Goal: Information Seeking & Learning: Learn about a topic

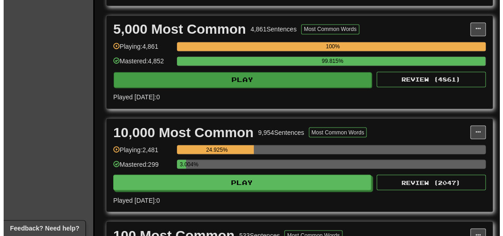
scroll to position [637, 0]
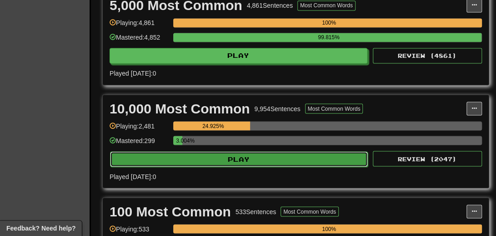
click at [232, 166] on button "Play" at bounding box center [239, 158] width 258 height 15
select select "**"
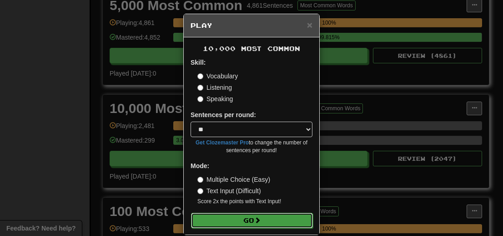
click at [242, 217] on button "Go" at bounding box center [252, 219] width 122 height 15
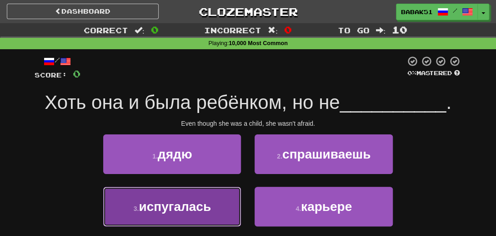
click at [191, 210] on span "испугалась" at bounding box center [175, 206] width 72 height 14
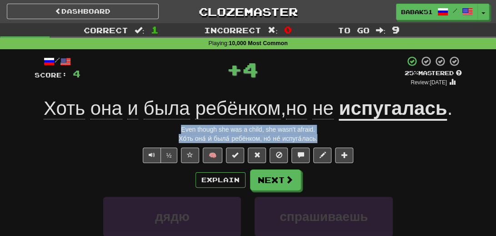
drag, startPoint x: 316, startPoint y: 138, endPoint x: 158, endPoint y: 125, distance: 158.8
click at [158, 125] on div "/ Score: 4 + 4 25 % Mastered Review: 2025-08-17 Хоть она и была ребёнком , но н…" at bounding box center [248, 202] width 427 height 294
copy div "Even though she was a child, she wasn't afraid. Хо́ть она́ и́ была́ ребёнком, н…"
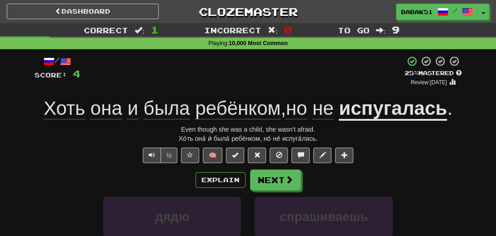
click at [60, 165] on div "/ Score: 4 + 4 25 % Mastered Review: 2025-08-17 Хоть она и была ребёнком , но н…" at bounding box center [248, 202] width 427 height 294
click at [276, 171] on button "Next" at bounding box center [276, 180] width 51 height 21
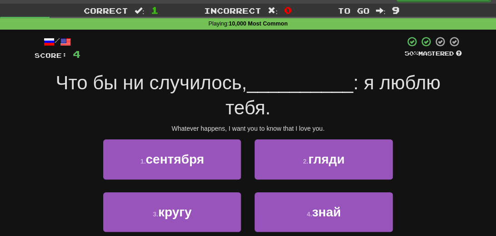
scroll to position [45, 0]
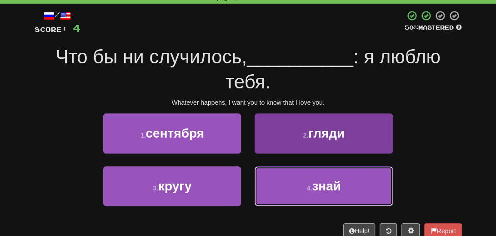
click at [333, 191] on span "знай" at bounding box center [326, 186] width 29 height 14
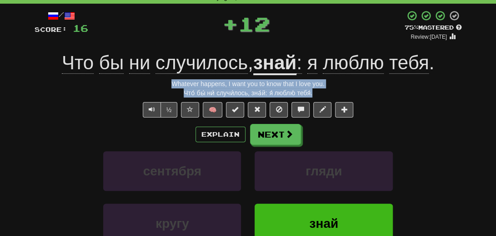
drag, startPoint x: 319, startPoint y: 94, endPoint x: 152, endPoint y: 84, distance: 167.2
click at [152, 84] on div "/ Score: 16 + 12 75 % Mastered Review: 2025-09-15 Что бы ни случилось , знай : …" at bounding box center [248, 157] width 427 height 294
copy div "Whatever happens, I want you to know that I love you. Что́ бы́ ни́ случи́лось, …"
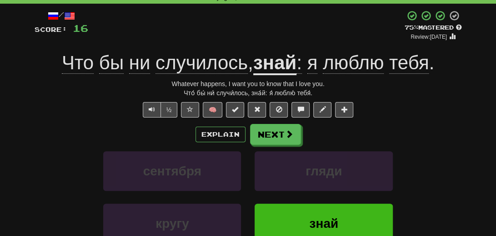
click at [53, 176] on div "сентября гляди" at bounding box center [248, 177] width 455 height 52
click at [282, 127] on button "Next" at bounding box center [276, 134] width 51 height 21
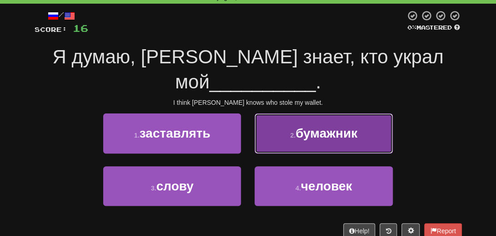
click at [325, 126] on span "бумажник" at bounding box center [327, 133] width 62 height 14
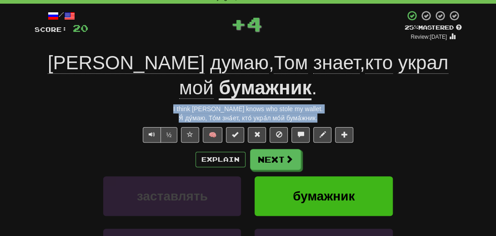
drag, startPoint x: 324, startPoint y: 94, endPoint x: 175, endPoint y: 85, distance: 149.4
click at [175, 85] on div "/ Score: 20 + 4 25 % Mastered Review: 2025-08-17 Я думаю , Том знает , кто укра…" at bounding box center [248, 169] width 427 height 319
copy div "I think Tom knows who stole my wallet. Я́ ду́маю, То́м зна́ет, кто́ укра́л мо́й…"
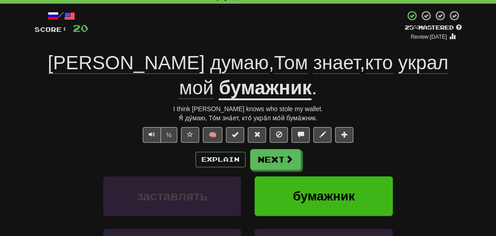
click at [49, 149] on div "Explain Next" at bounding box center [248, 159] width 427 height 21
click at [270, 149] on button "Next" at bounding box center [276, 159] width 51 height 21
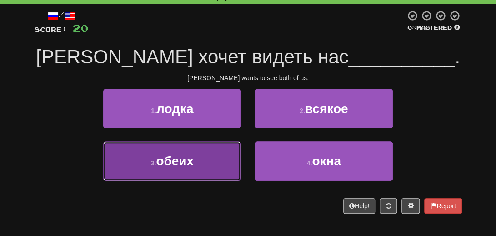
click at [175, 164] on span "обеих" at bounding box center [175, 161] width 38 height 14
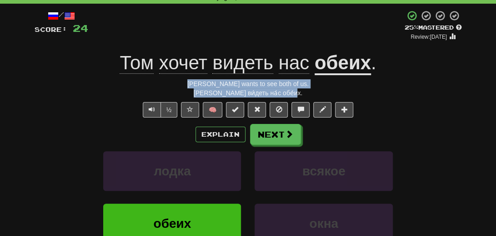
drag, startPoint x: 272, startPoint y: 93, endPoint x: 204, endPoint y: 82, distance: 68.6
click at [204, 82] on div "/ Score: 24 + 4 25 % Mastered Review: 2025-08-17 Том хочет видеть нас обеих . T…" at bounding box center [248, 157] width 427 height 294
copy div "Tom wants to see both of us. То́м хо́чет ви́деть на́с обе́их."
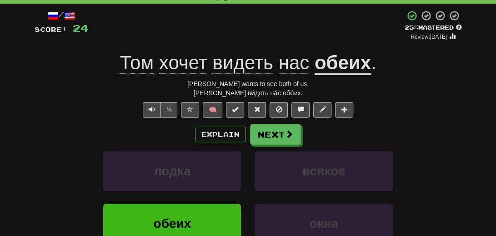
drag, startPoint x: 85, startPoint y: 126, endPoint x: 87, endPoint y: 132, distance: 7.3
click at [85, 130] on div "Explain Next" at bounding box center [248, 134] width 427 height 21
click at [286, 134] on span at bounding box center [290, 134] width 8 height 8
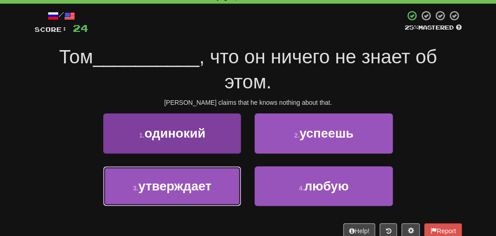
drag, startPoint x: 182, startPoint y: 194, endPoint x: 186, endPoint y: 187, distance: 8.1
click at [183, 191] on button "3 . утверждает" at bounding box center [172, 186] width 138 height 40
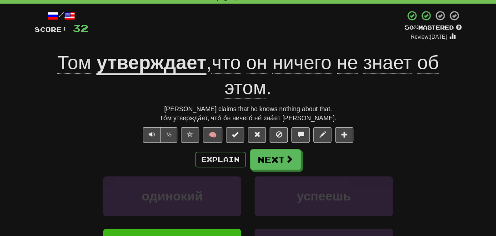
click at [135, 63] on u "утверждает" at bounding box center [151, 63] width 110 height 23
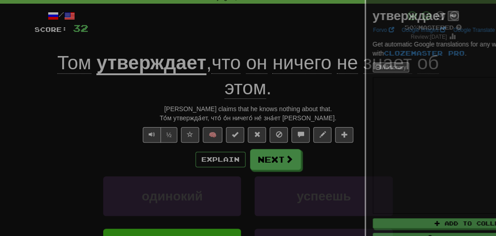
click at [135, 63] on div at bounding box center [248, 118] width 496 height 236
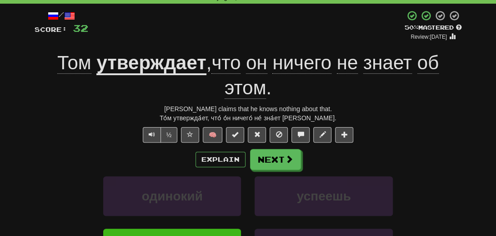
click at [134, 66] on u "утверждает" at bounding box center [151, 63] width 110 height 23
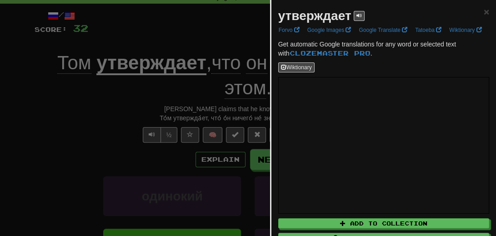
click at [121, 143] on div at bounding box center [248, 118] width 496 height 236
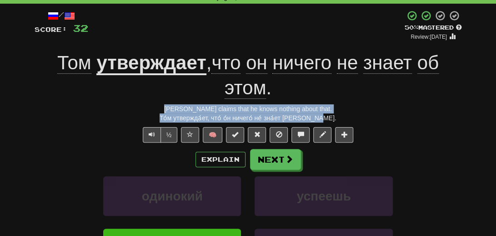
drag, startPoint x: 322, startPoint y: 118, endPoint x: 182, endPoint y: 104, distance: 140.7
click at [182, 104] on div "/ Score: 32 + 8 50 % Mastered Review: 2025-08-26 Том утверждает , что он ничего…" at bounding box center [248, 169] width 427 height 319
copy div "Tom claims that he knows nothing about that. То́м утвержда́ет, что́ о́н ничего́…"
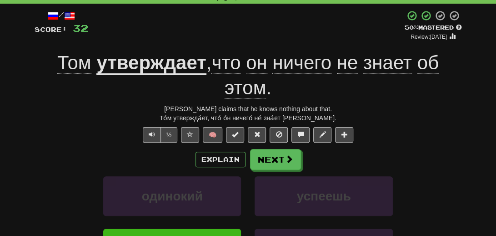
click at [90, 126] on div "/ Score: 32 + 8 50 % Mastered Review: 2025-08-26 Том утверждает , что он ничего…" at bounding box center [248, 169] width 427 height 319
click at [275, 163] on button "Next" at bounding box center [276, 159] width 51 height 21
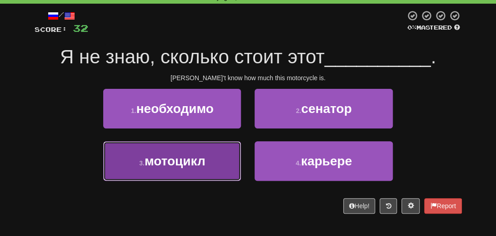
click at [181, 164] on span "мотоцикл" at bounding box center [175, 161] width 61 height 14
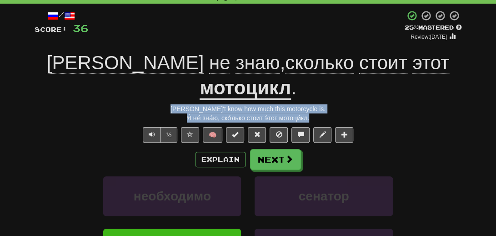
drag, startPoint x: 323, startPoint y: 92, endPoint x: 169, endPoint y: 86, distance: 154.3
click at [169, 86] on div "/ Score: 36 + 4 25 % Mastered Review: 2025-08-17 Я не знаю , сколько стоит этот…" at bounding box center [248, 169] width 427 height 319
copy div "I don't know how much this motorcycle is. Я́ не́ зна́ю, ско́лько стоит э́тот мо…"
click at [285, 149] on button "Next" at bounding box center [276, 159] width 51 height 21
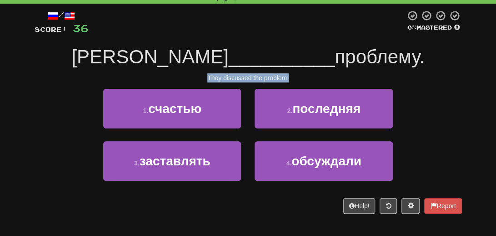
click at [453, 81] on div "They discussed the problem." at bounding box center [248, 77] width 427 height 9
click at [439, 59] on div "Они __________ проблему." at bounding box center [248, 57] width 427 height 25
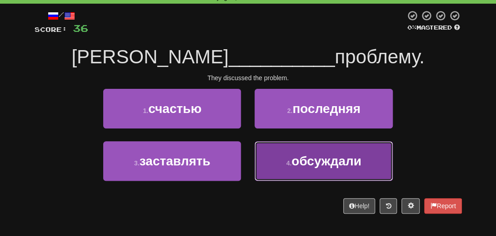
click at [325, 156] on span "обсуждали" at bounding box center [327, 161] width 70 height 14
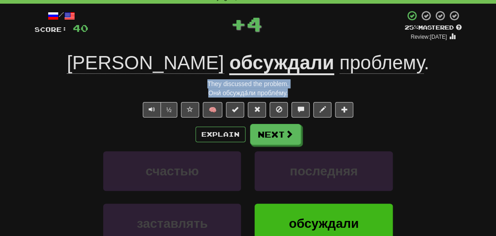
drag, startPoint x: 292, startPoint y: 95, endPoint x: 201, endPoint y: 88, distance: 91.2
click at [201, 88] on div "/ Score: 40 + 4 25 % Mastered Review: 2025-08-17 Они обсуждали проблему . They …" at bounding box center [248, 157] width 427 height 294
copy div "They discussed the problem. Они́ обсужда́ли пробле́му."
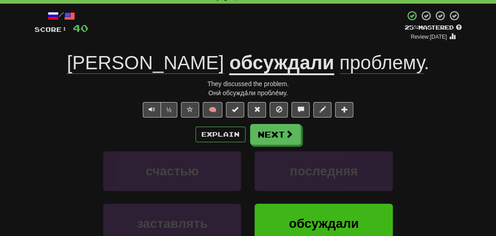
click at [49, 105] on div "½ 🧠" at bounding box center [248, 109] width 427 height 15
click at [267, 133] on button "Next" at bounding box center [276, 134] width 51 height 21
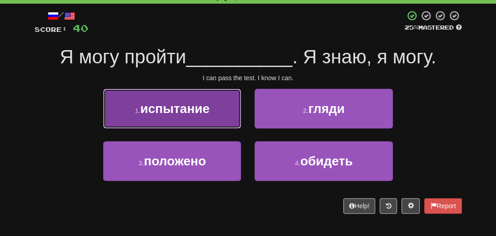
click at [188, 113] on span "испытание" at bounding box center [175, 108] width 70 height 14
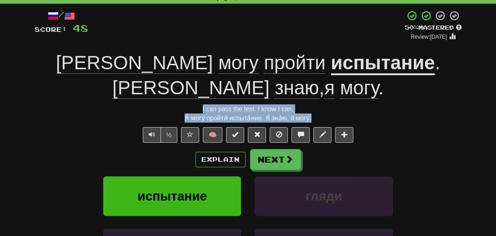
drag, startPoint x: 309, startPoint y: 93, endPoint x: 179, endPoint y: 85, distance: 130.3
click at [179, 85] on div "/ Score: 48 + 8 50 % Mastered Review: 2025-08-26 Я могу пройти испытание . Я зн…" at bounding box center [248, 169] width 427 height 319
copy div "I can pass the test. I know I can. Я́ могу́ пройти́ испыта́ние. Я́ зна́ю, я́ мо…"
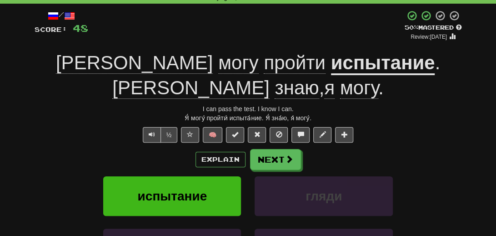
click at [62, 149] on div "Explain Next" at bounding box center [248, 159] width 427 height 21
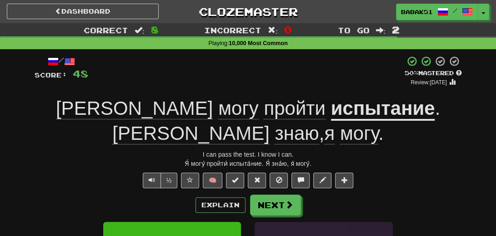
drag, startPoint x: 91, startPoint y: 167, endPoint x: 118, endPoint y: 161, distance: 28.3
click at [90, 167] on div "/ Score: 48 + 8 50 % Mastered Review: 2025-08-26 Я могу пройти испытание . Я зн…" at bounding box center [248, 214] width 427 height 319
click at [277, 195] on button "Next" at bounding box center [276, 205] width 51 height 21
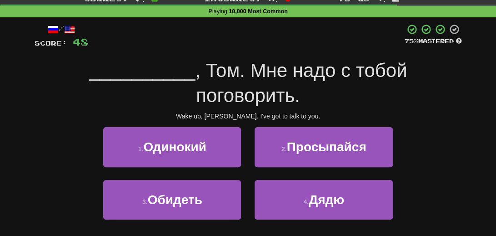
scroll to position [45, 0]
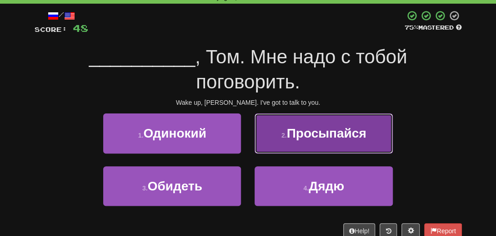
click at [339, 137] on span "Просыпайся" at bounding box center [327, 133] width 80 height 14
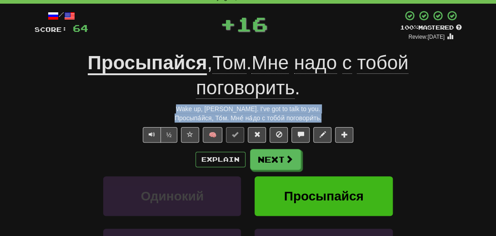
drag, startPoint x: 329, startPoint y: 119, endPoint x: 165, endPoint y: 111, distance: 164.4
click at [165, 111] on div "/ Score: 64 + 16 100 % Mastered Review: 2026-02-12 Просыпайся , Том . Мне надо …" at bounding box center [248, 169] width 427 height 319
copy div "Wake up, Tom. I've got to talk to you. Просыпа́йся, То́м. Мне́ на́до с тобо́й п…"
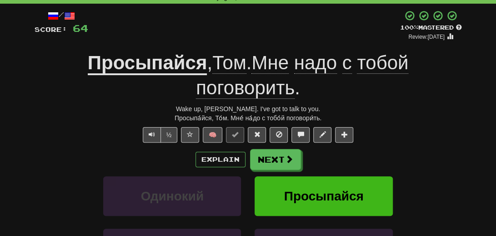
click at [94, 144] on div "/ Score: 64 + 16 100 % Mastered Review: 2026-02-12 Просыпайся , Том . Мне надо …" at bounding box center [248, 169] width 427 height 319
click at [277, 160] on button "Next" at bounding box center [276, 159] width 51 height 21
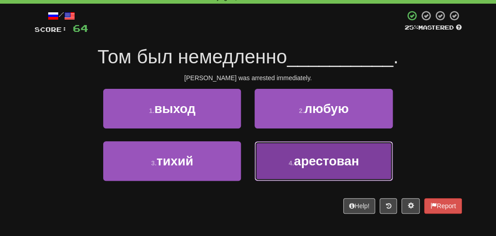
click at [339, 165] on span "арестован" at bounding box center [326, 161] width 65 height 14
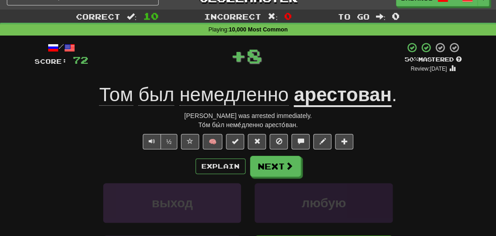
scroll to position [0, 0]
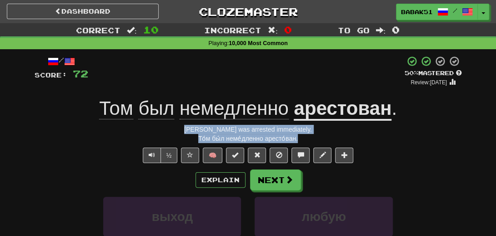
drag, startPoint x: 311, startPoint y: 139, endPoint x: 201, endPoint y: 133, distance: 110.2
click at [201, 134] on div "То́м бы́л неме́дленно аресто́ван." at bounding box center [248, 138] width 427 height 9
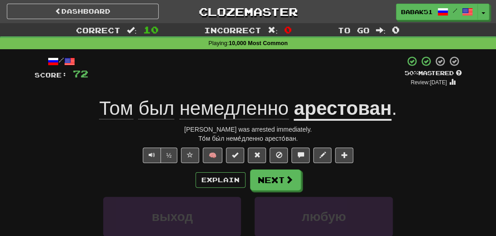
click at [75, 150] on div "½ 🧠" at bounding box center [248, 154] width 427 height 15
click at [273, 176] on button "Next" at bounding box center [276, 180] width 51 height 21
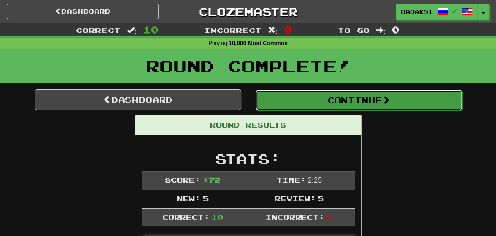
click at [360, 101] on button "Continue" at bounding box center [359, 100] width 207 height 21
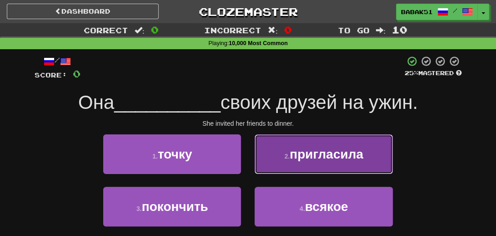
click at [357, 157] on span "пригласила" at bounding box center [327, 154] width 74 height 14
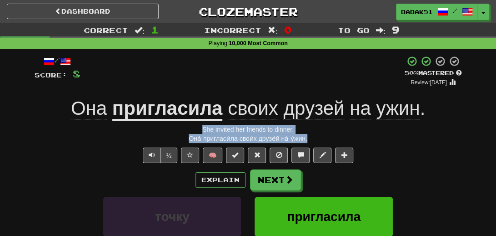
drag, startPoint x: 326, startPoint y: 138, endPoint x: 214, endPoint y: 131, distance: 111.7
click at [173, 131] on div "/ Score: 8 + 8 50 % Mastered Review: 2025-08-26 Она пригласила своих друзей на …" at bounding box center [248, 202] width 427 height 294
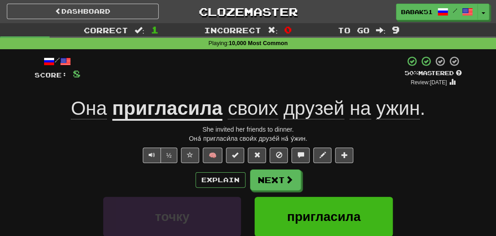
click at [84, 166] on div "/ Score: 8 + 8 50 % Mastered Review: 2025-08-26 Она пригласила своих друзей на …" at bounding box center [248, 202] width 427 height 294
click at [286, 179] on span at bounding box center [290, 180] width 8 height 8
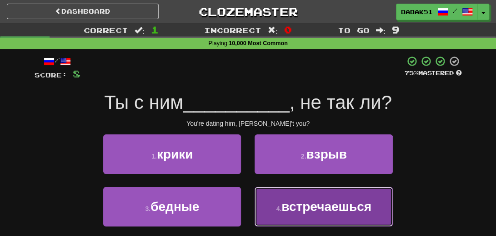
click at [339, 209] on span "встречаешься" at bounding box center [327, 206] width 90 height 14
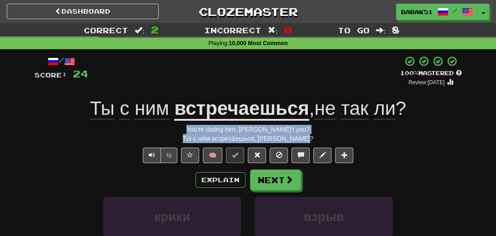
drag, startPoint x: 308, startPoint y: 139, endPoint x: 184, endPoint y: 132, distance: 124.8
click at [184, 132] on div "/ Score: 24 + 16 100 % Mastered Review: 2026-02-12 Ты с ним встречаешься , не т…" at bounding box center [248, 202] width 427 height 294
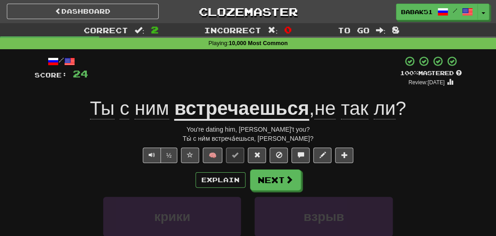
click at [80, 173] on div "Explain Next" at bounding box center [248, 179] width 427 height 21
click at [278, 178] on button "Next" at bounding box center [276, 180] width 51 height 21
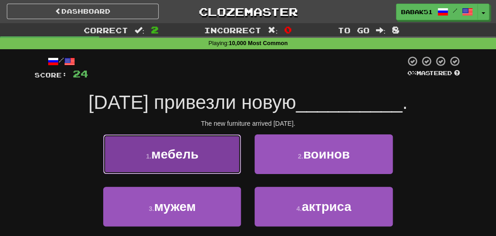
click at [187, 158] on span "мебель" at bounding box center [174, 154] width 47 height 14
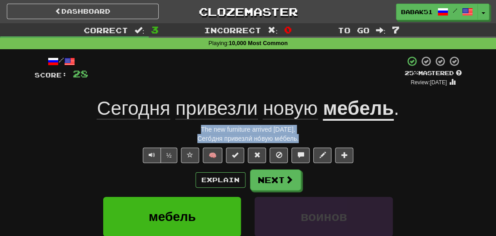
drag, startPoint x: 315, startPoint y: 139, endPoint x: 176, endPoint y: 131, distance: 139.0
click at [176, 131] on div "/ Score: 28 + 4 25 % Mastered Review: 2025-08-17 Сегодня привезли новую мебель …" at bounding box center [248, 202] width 427 height 294
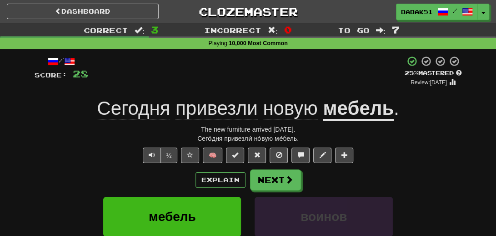
click at [64, 170] on div "Explain Next" at bounding box center [248, 179] width 427 height 21
click at [292, 181] on span at bounding box center [290, 180] width 8 height 8
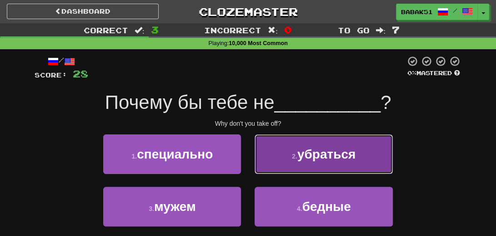
click at [319, 161] on span "убраться" at bounding box center [326, 154] width 58 height 14
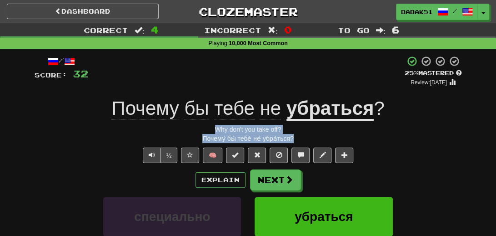
drag, startPoint x: 299, startPoint y: 139, endPoint x: 200, endPoint y: 131, distance: 99.9
click at [200, 131] on div "/ Score: 32 + 4 25 % Mastered Review: 2025-08-17 Почему бы тебе не убраться ? W…" at bounding box center [248, 202] width 427 height 294
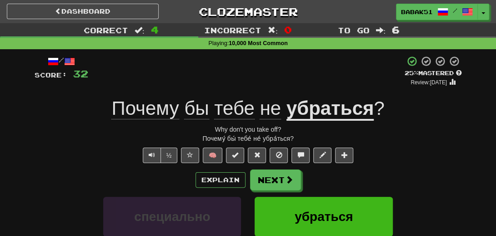
drag, startPoint x: 55, startPoint y: 180, endPoint x: 62, endPoint y: 181, distance: 7.3
click at [55, 180] on div "Explain Next" at bounding box center [248, 179] width 427 height 21
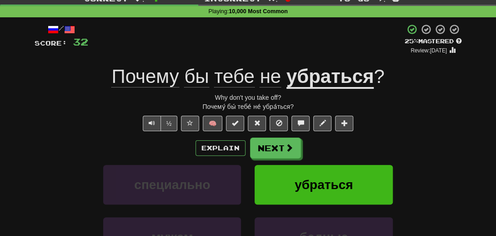
scroll to position [91, 0]
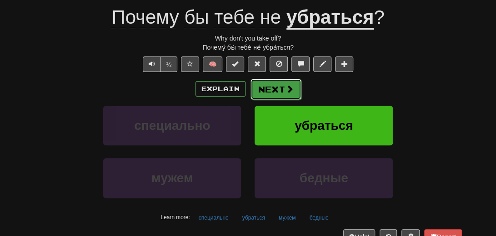
click at [273, 88] on button "Next" at bounding box center [276, 89] width 51 height 21
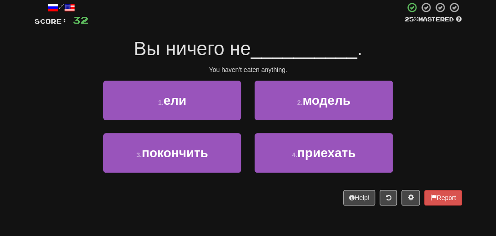
scroll to position [40, 0]
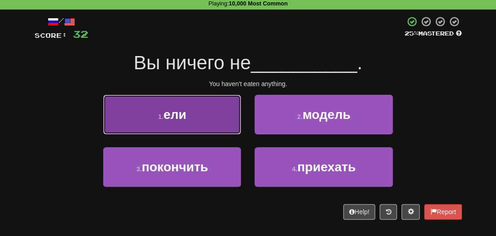
click at [190, 113] on button "1 . ели" at bounding box center [172, 115] width 138 height 40
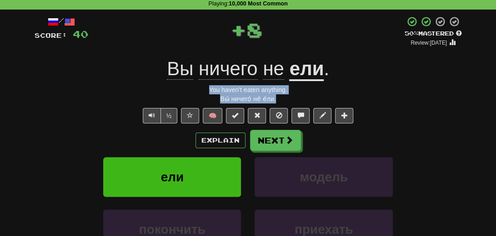
drag, startPoint x: 285, startPoint y: 98, endPoint x: 191, endPoint y: 88, distance: 94.7
click at [191, 88] on div "/ Score: 40 + 8 50 % Mastered Review: 2025-08-26 Вы ничего не ели . You haven't…" at bounding box center [248, 163] width 427 height 294
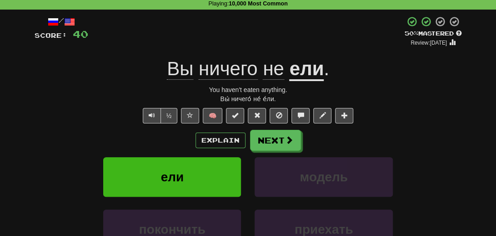
click at [71, 119] on div "½ 🧠" at bounding box center [248, 115] width 427 height 15
click at [269, 142] on button "Next" at bounding box center [276, 140] width 51 height 21
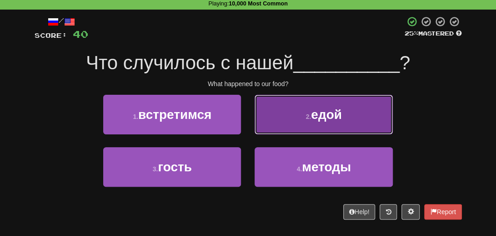
click at [312, 112] on span "едой" at bounding box center [326, 114] width 31 height 14
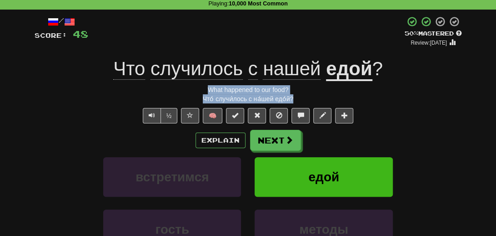
drag, startPoint x: 303, startPoint y: 100, endPoint x: 196, endPoint y: 91, distance: 106.8
click at [196, 91] on div "/ Score: 48 + 8 50 % Mastered Review: 2025-08-26 Что случилось с нашей едой ? W…" at bounding box center [248, 163] width 427 height 294
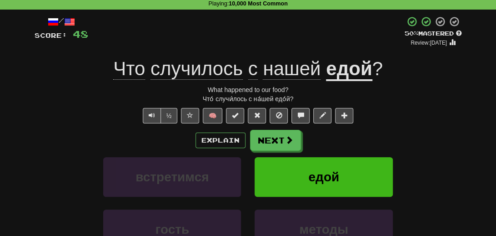
click at [71, 161] on div "встретимся едой" at bounding box center [248, 183] width 455 height 52
click at [292, 141] on span at bounding box center [290, 140] width 8 height 8
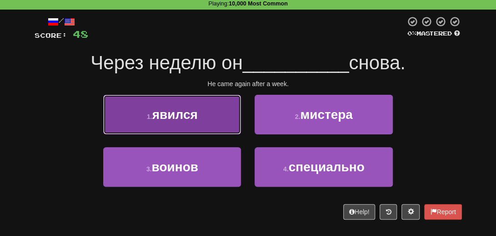
click at [172, 106] on button "1 . явился" at bounding box center [172, 115] width 138 height 40
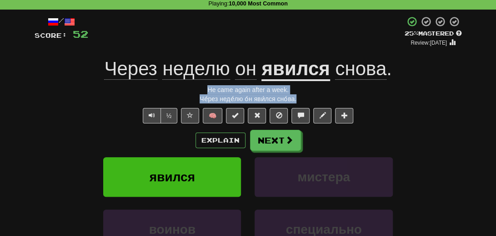
drag, startPoint x: 301, startPoint y: 101, endPoint x: 181, endPoint y: 92, distance: 120.3
click at [181, 92] on div "/ Score: 52 + 4 25 % Mastered Review: 2025-08-17 Через неделю он явился снова .…" at bounding box center [248, 163] width 427 height 294
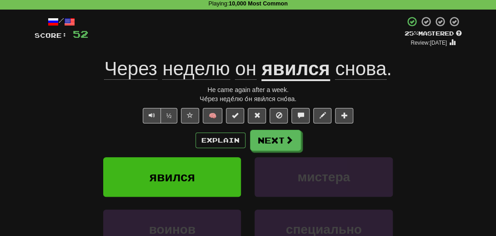
click at [69, 131] on div "Explain Next" at bounding box center [248, 140] width 427 height 21
click at [295, 75] on u "явился" at bounding box center [296, 69] width 68 height 23
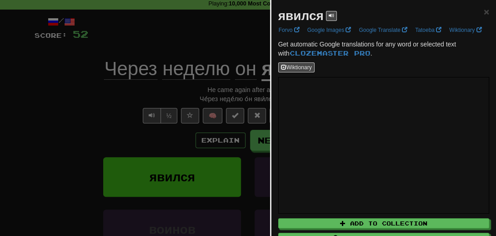
drag, startPoint x: 65, startPoint y: 124, endPoint x: 81, endPoint y: 121, distance: 15.8
click at [65, 123] on div at bounding box center [248, 118] width 496 height 236
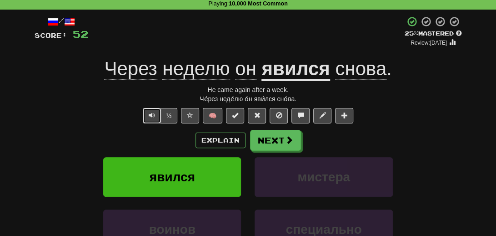
click at [145, 115] on button "Text-to-speech controls" at bounding box center [152, 115] width 18 height 15
click at [146, 116] on button "Text-to-speech controls" at bounding box center [152, 115] width 18 height 15
click at [149, 114] on span "Text-to-speech controls" at bounding box center [152, 115] width 6 height 6
click at [287, 142] on span at bounding box center [290, 140] width 8 height 8
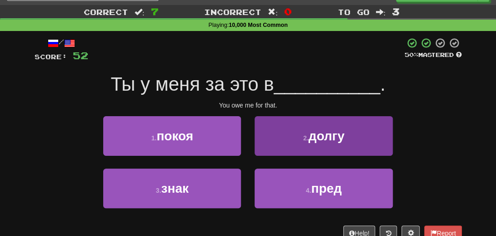
scroll to position [0, 0]
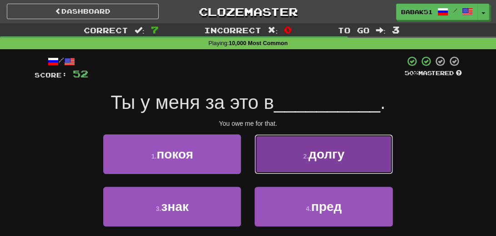
click at [339, 160] on span "долгу" at bounding box center [326, 154] width 36 height 14
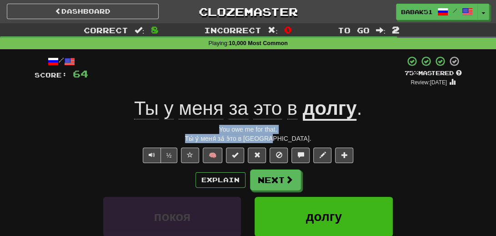
drag, startPoint x: 290, startPoint y: 140, endPoint x: 204, endPoint y: 130, distance: 86.5
click at [204, 130] on div "/ Score: 64 + 12 75 % Mastered Review: 2025-09-15 Ты у меня за это в долгу . Yo…" at bounding box center [248, 202] width 427 height 294
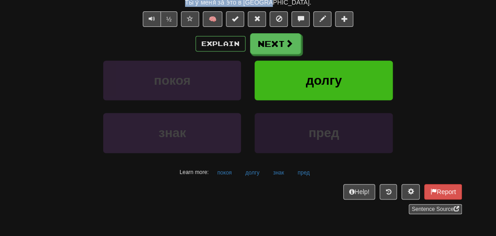
scroll to position [91, 0]
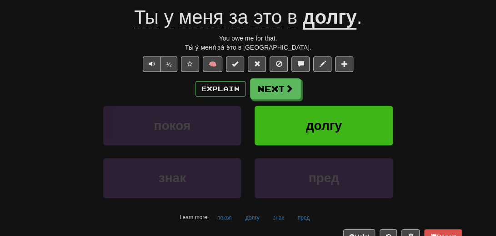
click at [83, 101] on div "Explain Next покоя долгу знак пред Learn more: покоя долгу знак пред" at bounding box center [248, 151] width 427 height 146
click at [286, 85] on span at bounding box center [290, 89] width 8 height 8
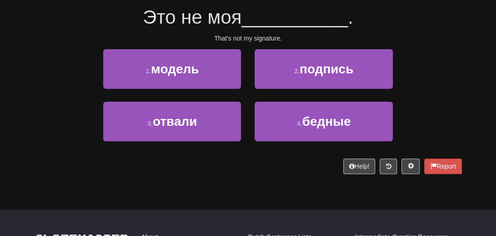
scroll to position [40, 0]
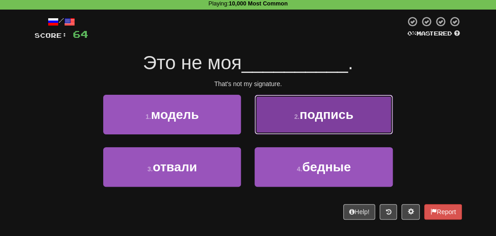
click at [336, 125] on button "2 . подпись" at bounding box center [324, 115] width 138 height 40
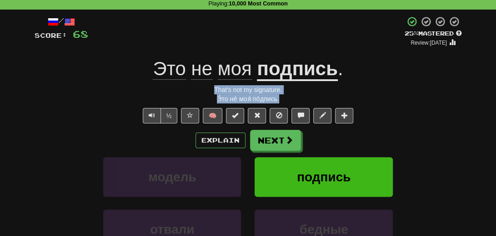
drag, startPoint x: 287, startPoint y: 100, endPoint x: 202, endPoint y: 89, distance: 85.3
click at [202, 89] on div "/ Score: 68 + 4 25 % Mastered Review: 2025-08-17 Это не моя подпись . That's no…" at bounding box center [248, 163] width 427 height 294
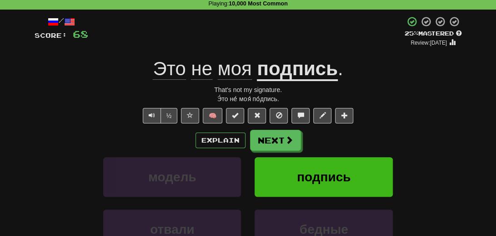
click at [47, 128] on div "/ Score: 68 + 4 25 % Mastered Review: 2025-08-17 Это не моя подпись . That's no…" at bounding box center [248, 163] width 427 height 294
click at [270, 137] on button "Next" at bounding box center [276, 140] width 51 height 21
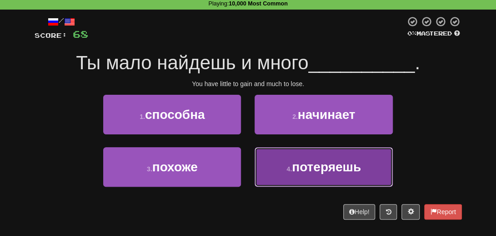
click at [328, 168] on span "потеряешь" at bounding box center [326, 167] width 69 height 14
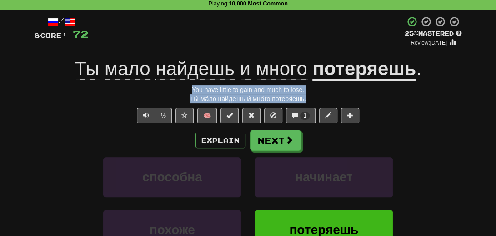
drag, startPoint x: 313, startPoint y: 101, endPoint x: 177, endPoint y: 91, distance: 136.4
click at [177, 91] on div "/ Score: 72 + 4 25 % Mastered Review: 2025-08-17 Ты мало найдешь и много потеря…" at bounding box center [248, 163] width 427 height 294
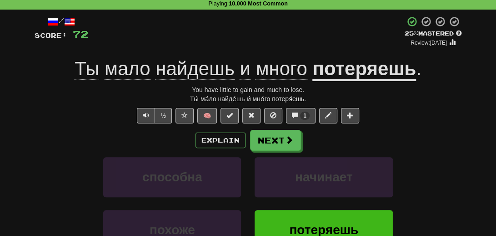
click at [67, 111] on div "½ 🧠 1" at bounding box center [248, 115] width 427 height 15
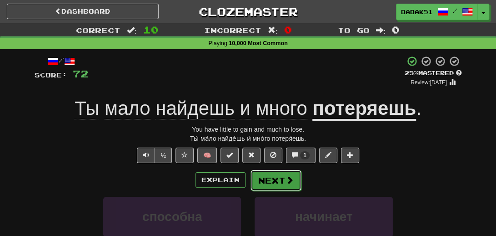
click at [287, 178] on span at bounding box center [290, 180] width 8 height 8
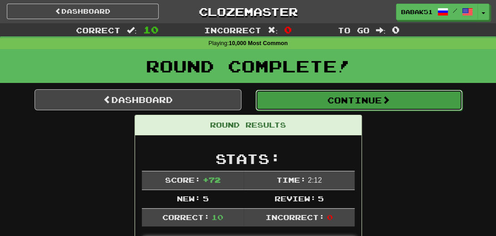
click at [377, 99] on button "Continue" at bounding box center [359, 100] width 207 height 21
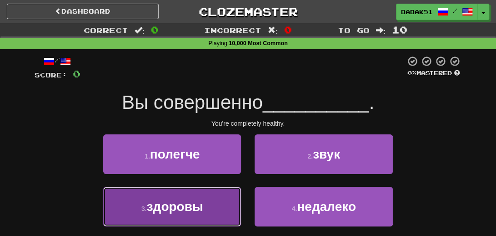
click at [183, 202] on span "здоровы" at bounding box center [175, 206] width 56 height 14
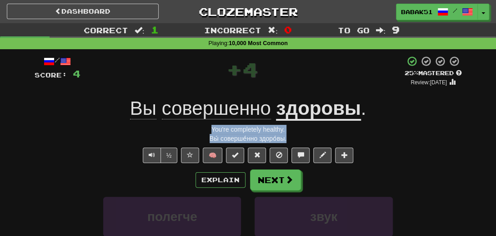
drag, startPoint x: 296, startPoint y: 137, endPoint x: 208, endPoint y: 131, distance: 87.9
click at [208, 131] on div "/ Score: 4 + 4 25 % Mastered Review: 2025-08-17 Вы совершенно здоровы . You're …" at bounding box center [248, 202] width 427 height 294
click at [32, 130] on div "/ Score: 4 + 4 25 % Mastered Review: 2025-08-17 Вы совершенно здоровы . You're …" at bounding box center [248, 205] width 441 height 313
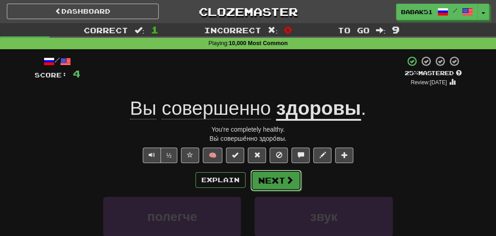
click at [274, 180] on button "Next" at bounding box center [276, 180] width 51 height 21
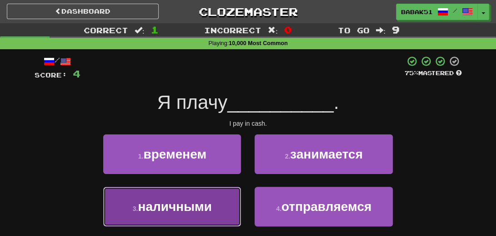
click at [176, 209] on span "наличными" at bounding box center [175, 206] width 74 height 14
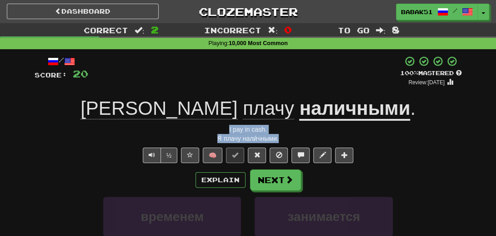
drag, startPoint x: 285, startPoint y: 137, endPoint x: 213, endPoint y: 132, distance: 72.0
click at [213, 132] on div "/ Score: 20 + 16 100 % Mastered Review: 2026-02-12 Я плачу наличными . I pay in…" at bounding box center [248, 202] width 427 height 294
click at [279, 176] on button "Next" at bounding box center [276, 180] width 51 height 21
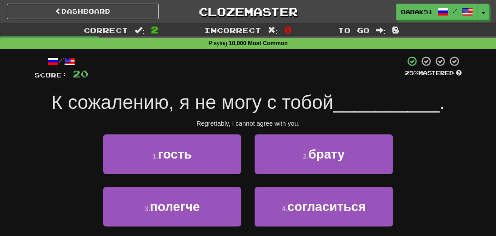
click at [411, 137] on div "1 . гость 2 . брату" at bounding box center [248, 160] width 455 height 52
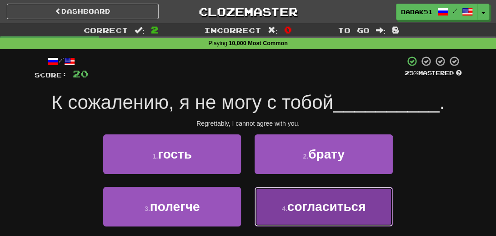
click at [341, 205] on span "согласиться" at bounding box center [326, 206] width 79 height 14
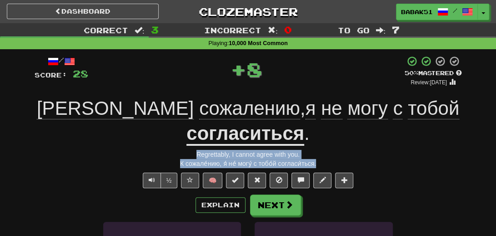
drag, startPoint x: 324, startPoint y: 135, endPoint x: 189, endPoint y: 129, distance: 135.2
click at [189, 129] on div "/ Score: 28 + 8 50 % Mastered Review: 2025-08-26 К сожалению , я не могу с тобо…" at bounding box center [248, 214] width 427 height 319
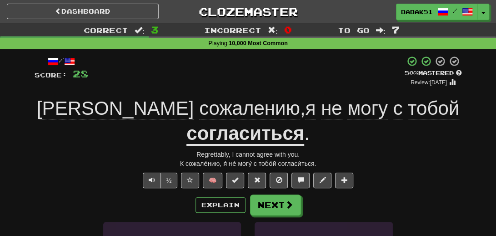
click at [96, 194] on div "Explain Next" at bounding box center [248, 204] width 427 height 21
click at [276, 195] on button "Next" at bounding box center [276, 205] width 51 height 21
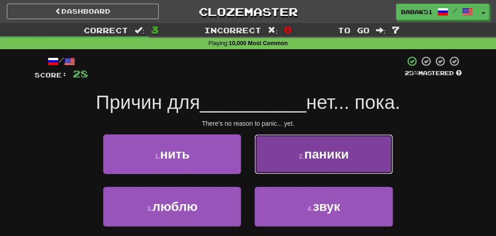
click at [346, 158] on span "паники" at bounding box center [326, 154] width 45 height 14
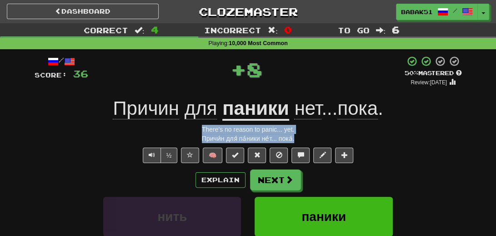
drag, startPoint x: 298, startPoint y: 136, endPoint x: 189, endPoint y: 130, distance: 109.3
click at [189, 130] on div "/ Score: 36 + 8 50 % Mastered Review: 2025-08-26 Причин для паники нет ... пока…" at bounding box center [248, 202] width 427 height 294
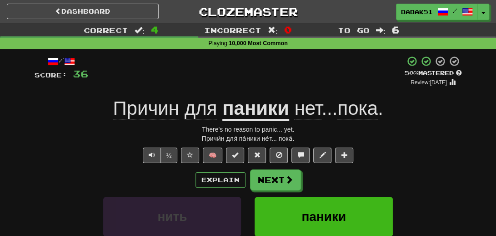
click at [60, 153] on div "½ 🧠" at bounding box center [248, 154] width 427 height 15
click at [266, 181] on button "Next" at bounding box center [276, 180] width 51 height 21
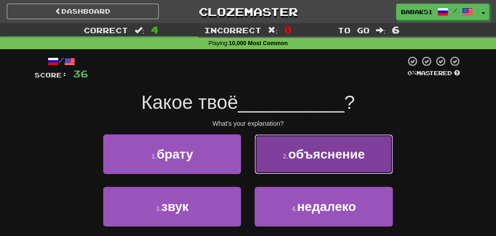
click at [337, 156] on span "объяснение" at bounding box center [326, 154] width 77 height 14
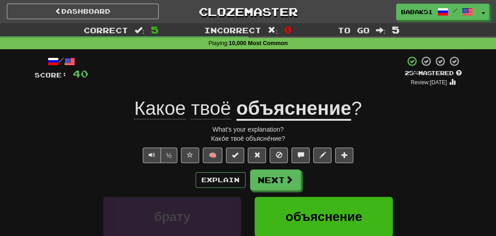
click at [306, 110] on u "объяснение" at bounding box center [293, 108] width 115 height 23
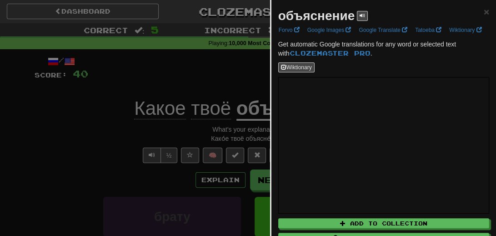
click at [158, 76] on div at bounding box center [248, 118] width 496 height 236
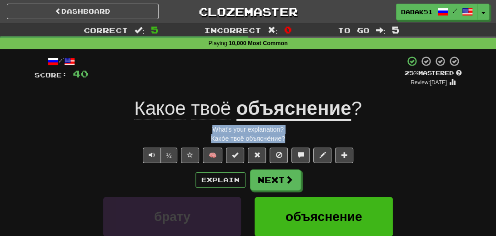
drag, startPoint x: 289, startPoint y: 138, endPoint x: 211, endPoint y: 131, distance: 78.9
click at [211, 131] on div "/ Score: 40 + 4 25 % Mastered Review: 2025-08-17 Какое твоё объяснение ? What's…" at bounding box center [248, 202] width 427 height 294
click at [155, 156] on span "Text-to-speech controls" at bounding box center [152, 154] width 6 height 6
click at [155, 152] on span "Text-to-speech controls" at bounding box center [152, 154] width 6 height 6
click at [300, 137] on div "Како́е твоё объясне́ние?" at bounding box center [248, 138] width 427 height 9
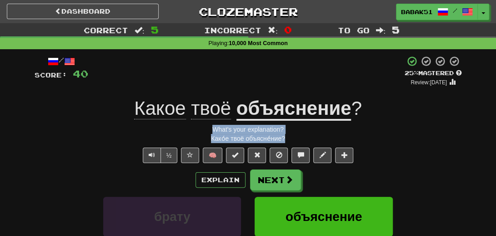
drag, startPoint x: 296, startPoint y: 138, endPoint x: 209, endPoint y: 131, distance: 86.8
click at [209, 131] on div "/ Score: 40 + 4 25 % Mastered Review: 2025-08-17 Какое твоё объяснение ? What's…" at bounding box center [248, 202] width 427 height 294
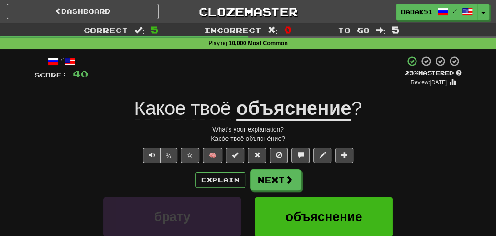
click at [86, 171] on div "Explain Next" at bounding box center [248, 179] width 427 height 21
click at [289, 171] on div "/ Score: 40 + 4 25 % Mastered Review: 2025-08-17 Какое твоё объяснение ? What's…" at bounding box center [248, 202] width 427 height 294
click at [287, 177] on span at bounding box center [290, 180] width 8 height 8
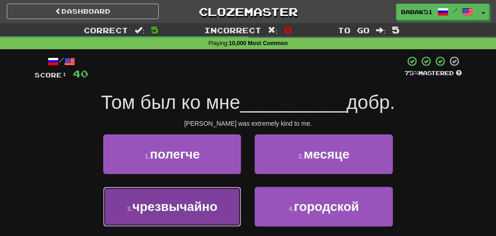
click at [165, 209] on span "чрезвычайно" at bounding box center [174, 206] width 85 height 14
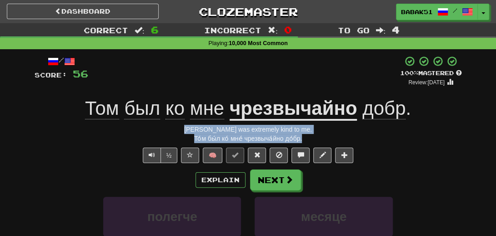
drag, startPoint x: 308, startPoint y: 137, endPoint x: 183, endPoint y: 130, distance: 125.3
click at [183, 130] on div "/ Score: 56 + 16 100 % Mastered Review: 2026-02-12 Том был ко мне чрезвычайно д…" at bounding box center [248, 202] width 427 height 294
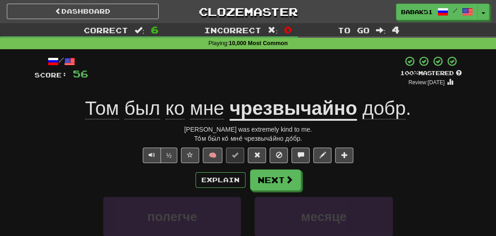
click at [75, 163] on div "/ Score: 56 + 16 100 % Mastered Review: 2026-02-12 Том был ко мне чрезвычайно д…" at bounding box center [248, 202] width 427 height 294
click at [274, 175] on button "Next" at bounding box center [276, 180] width 51 height 21
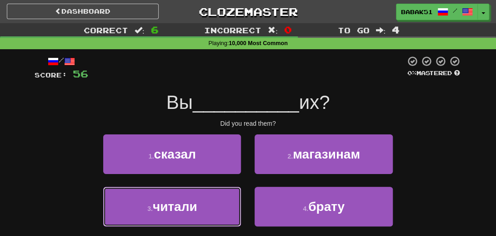
drag, startPoint x: 160, startPoint y: 211, endPoint x: 194, endPoint y: 191, distance: 39.1
click at [161, 211] on span "читали" at bounding box center [175, 206] width 45 height 14
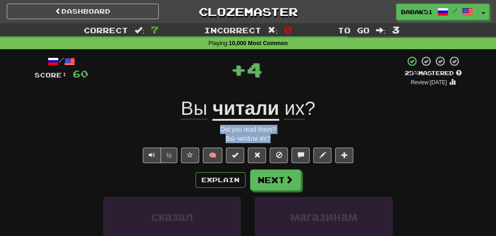
drag, startPoint x: 281, startPoint y: 141, endPoint x: 212, endPoint y: 132, distance: 69.7
click at [212, 132] on div "/ Score: 60 + 4 25 % Mastered Review: 2025-08-17 Вы читали их ? Did you read th…" at bounding box center [248, 202] width 427 height 294
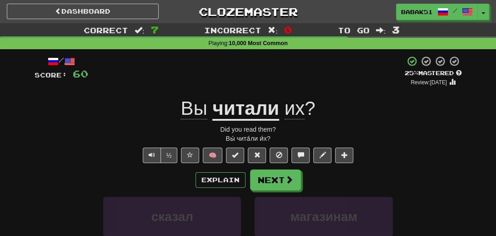
click at [87, 166] on div "/ Score: 60 + 4 25 % Mastered Review: 2025-08-17 Вы читали их ? Did you read th…" at bounding box center [248, 202] width 427 height 294
click at [290, 178] on span at bounding box center [290, 180] width 8 height 8
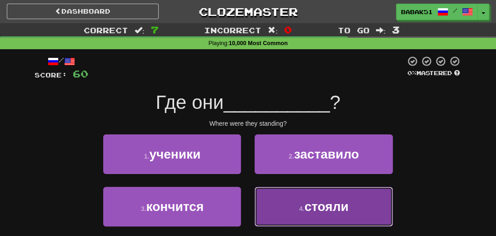
click at [345, 206] on span "стояли" at bounding box center [326, 206] width 44 height 14
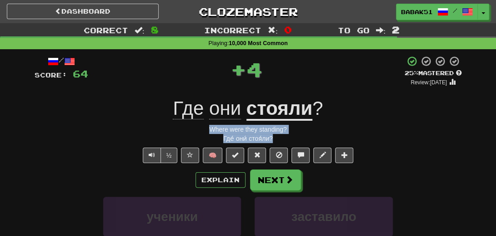
drag, startPoint x: 292, startPoint y: 141, endPoint x: 200, endPoint y: 131, distance: 92.8
click at [200, 131] on div "/ Score: 64 + 4 25 % Mastered Review: 2025-08-17 Где они стояли ? Where were th…" at bounding box center [248, 202] width 427 height 294
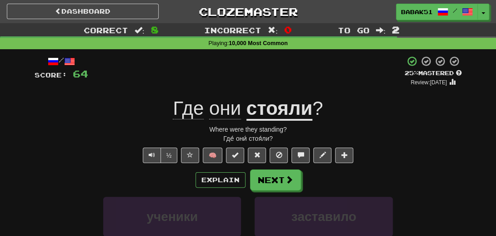
click at [60, 152] on div "½ 🧠" at bounding box center [248, 154] width 427 height 15
click at [287, 181] on span at bounding box center [290, 180] width 8 height 8
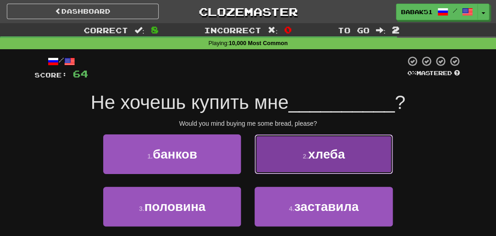
click at [313, 153] on span "хлеба" at bounding box center [326, 154] width 37 height 14
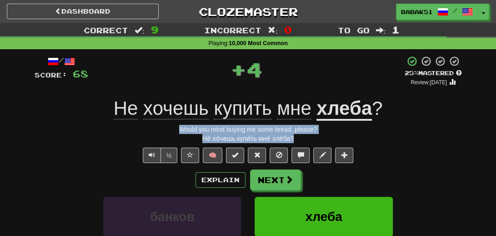
drag, startPoint x: 298, startPoint y: 138, endPoint x: 176, endPoint y: 123, distance: 123.2
click at [176, 123] on div "/ Score: 68 + 4 25 % Mastered Review: 2025-08-17 Не хочешь купить мне хлеба ? W…" at bounding box center [248, 202] width 427 height 294
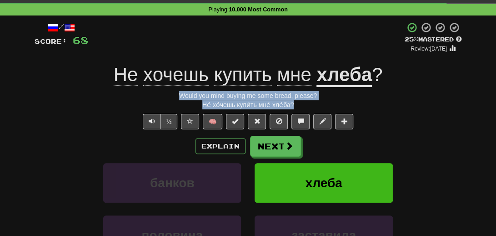
scroll to position [45, 0]
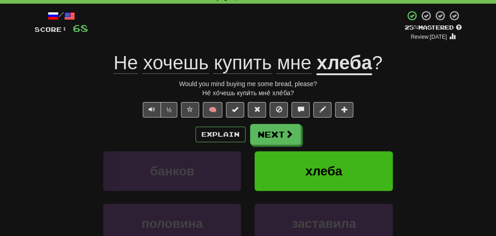
click at [58, 149] on div "Explain Next банков хлеба половина заставила Learn more: банков хлеба половина …" at bounding box center [248, 197] width 427 height 146
click at [277, 132] on button "Next" at bounding box center [276, 134] width 51 height 21
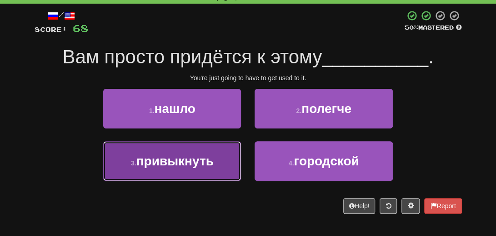
click at [158, 162] on span "привыкнуть" at bounding box center [174, 161] width 77 height 14
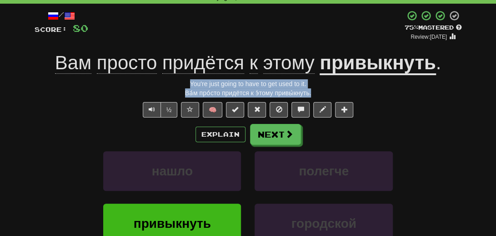
drag, startPoint x: 316, startPoint y: 96, endPoint x: 176, endPoint y: 83, distance: 140.6
click at [176, 83] on div "/ Score: 80 + 12 75 % Mastered Review: 2025-09-15 Вам просто придётся к этому п…" at bounding box center [248, 157] width 427 height 294
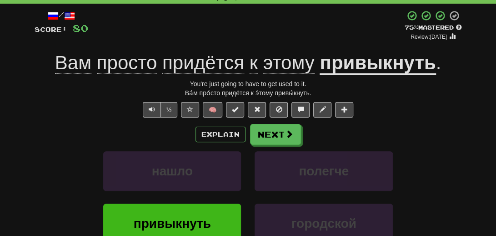
click at [85, 120] on div "/ Score: 80 + 12 75 % Mastered Review: 2025-09-15 Вам просто придётся к этому п…" at bounding box center [248, 157] width 427 height 294
click at [267, 136] on button "Next" at bounding box center [275, 134] width 51 height 21
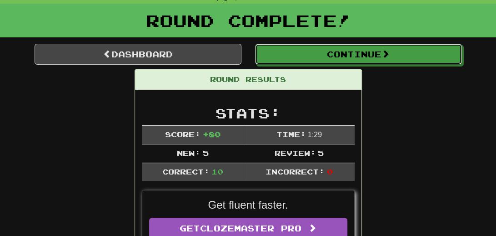
drag, startPoint x: 362, startPoint y: 51, endPoint x: 371, endPoint y: 52, distance: 9.2
click at [362, 51] on button "Continue" at bounding box center [358, 54] width 207 height 21
